Goal: Information Seeking & Learning: Learn about a topic

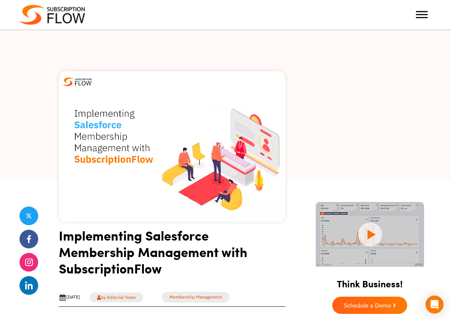
scroll to position [14, 0]
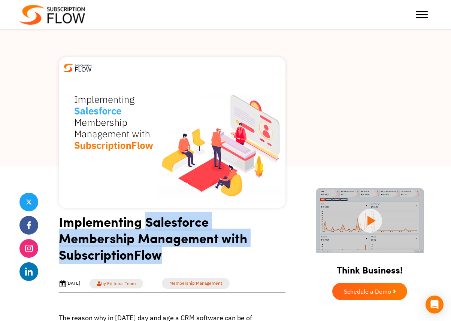
drag, startPoint x: 147, startPoint y: 219, endPoint x: 168, endPoint y: 249, distance: 36.5
click at [169, 249] on h1 "Implementing Salesforce Membership Management with SubscriptionFlow" at bounding box center [172, 240] width 227 height 55
copy h1 "Salesforce Membership Management with SubscriptionFlow"
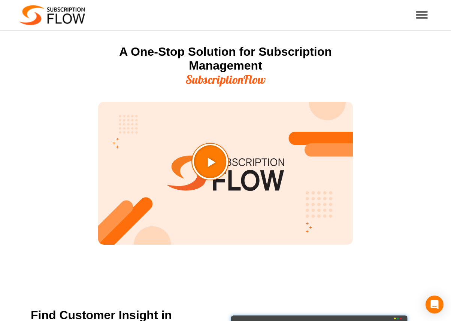
scroll to position [934, 0]
click at [239, 175] on icon "Play Video about SubscriptionFlow-Video" at bounding box center [228, 180] width 37 height 37
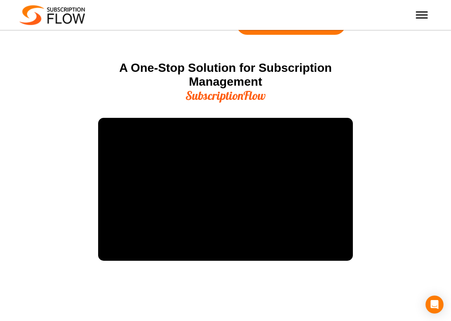
scroll to position [919, 0]
